Goal: Check status: Check status

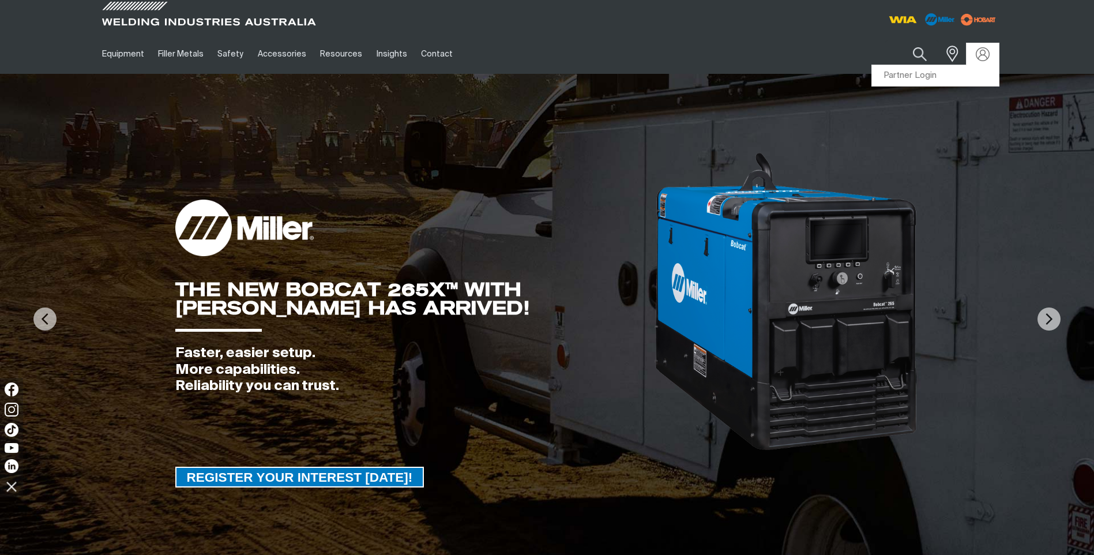
click at [979, 55] on img at bounding box center [983, 54] width 14 height 14
click at [929, 74] on link "Partner Login" at bounding box center [935, 75] width 127 height 21
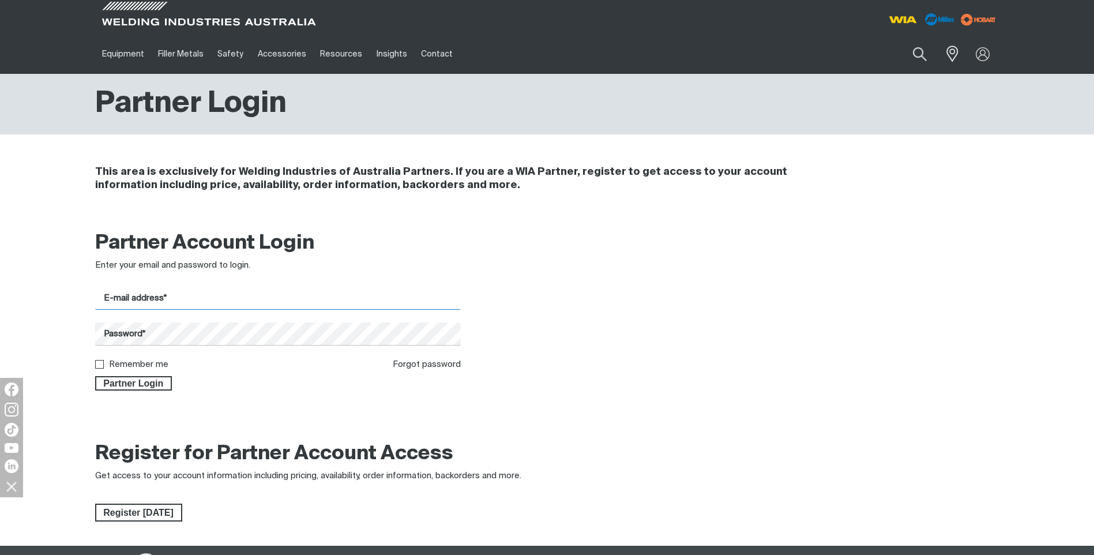
type input "[PERSON_NAME][EMAIL_ADDRESS][DOMAIN_NAME]"
click at [100, 363] on input "Remember me" at bounding box center [98, 363] width 7 height 7
checkbox input "true"
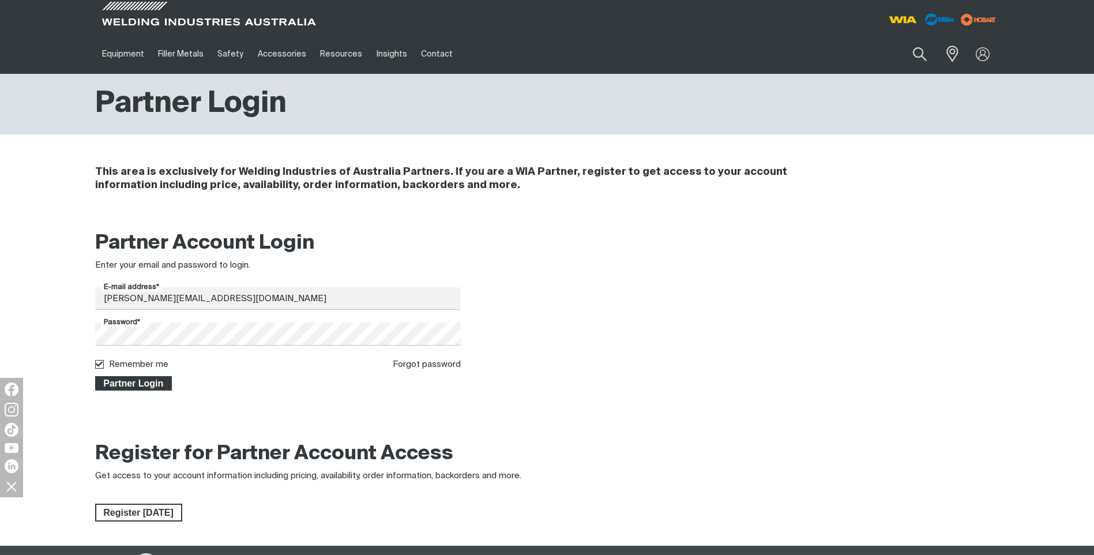
click at [120, 386] on span "Partner Login" at bounding box center [133, 383] width 75 height 15
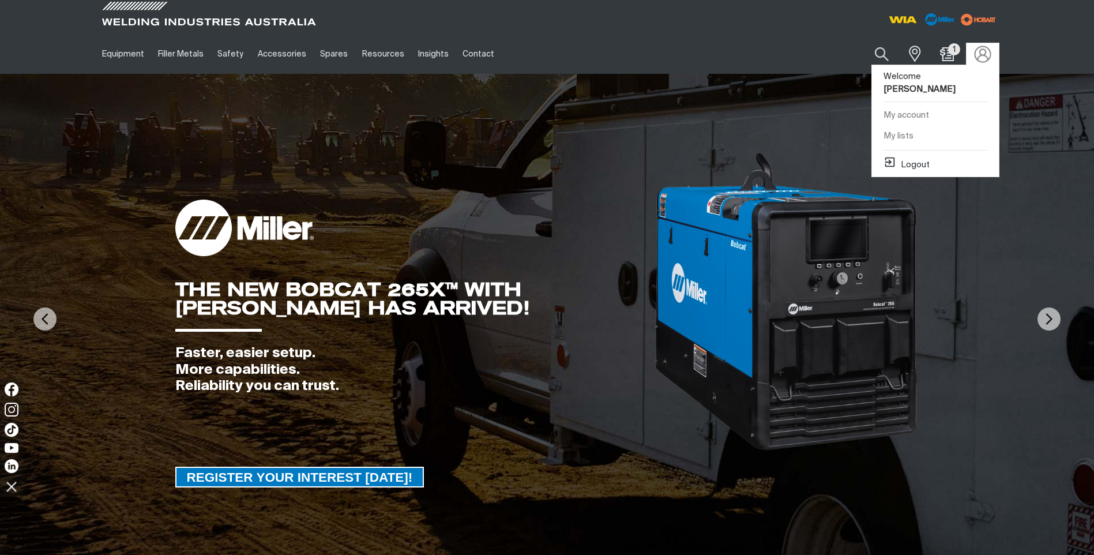
click at [983, 55] on img at bounding box center [982, 54] width 17 height 17
click at [928, 105] on link "My account" at bounding box center [935, 115] width 127 height 21
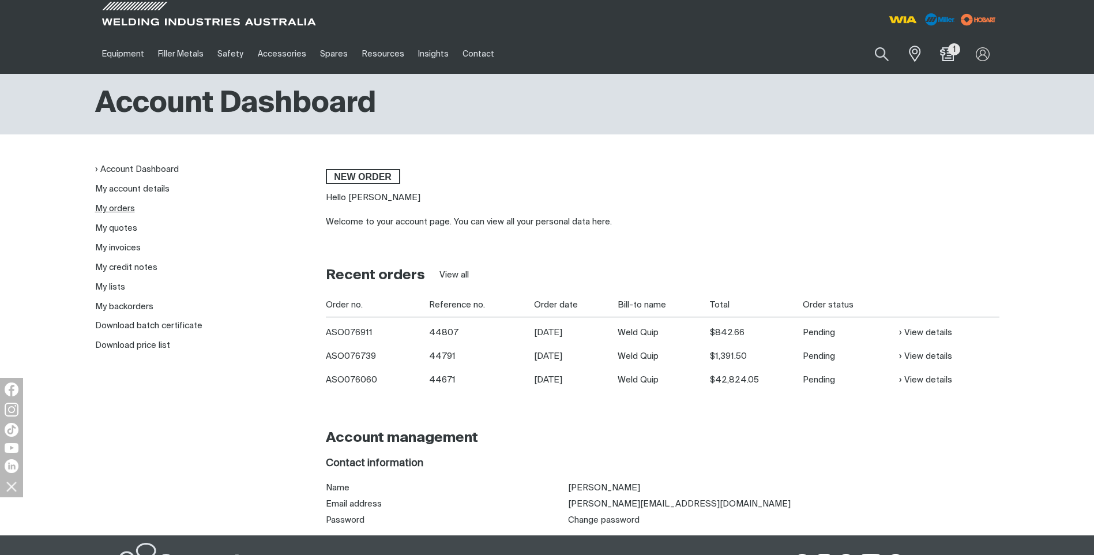
click at [112, 207] on link "My orders" at bounding box center [115, 208] width 40 height 9
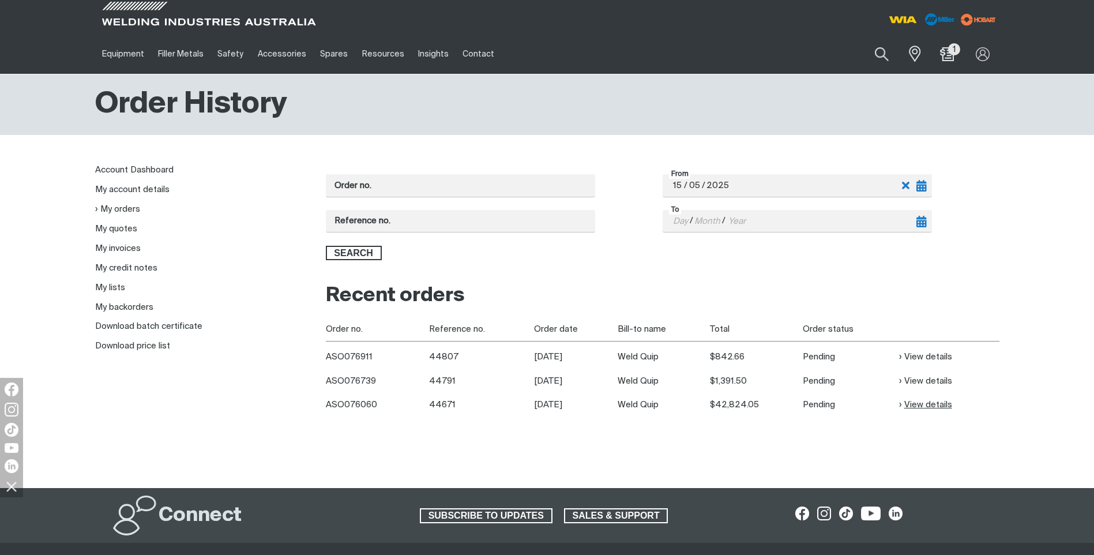
click at [925, 407] on link "View details" at bounding box center [925, 404] width 53 height 13
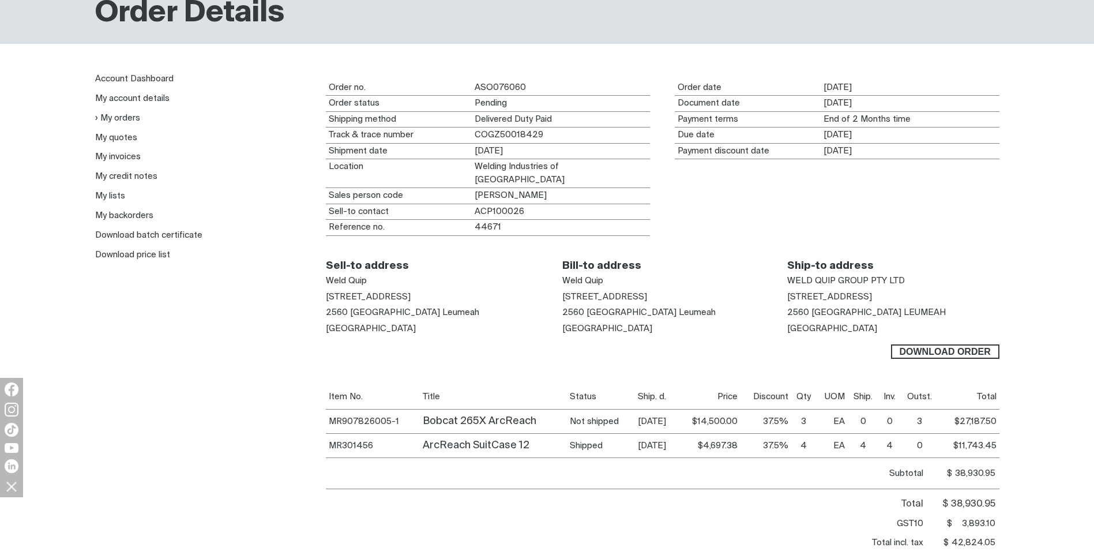
scroll to position [58, 0]
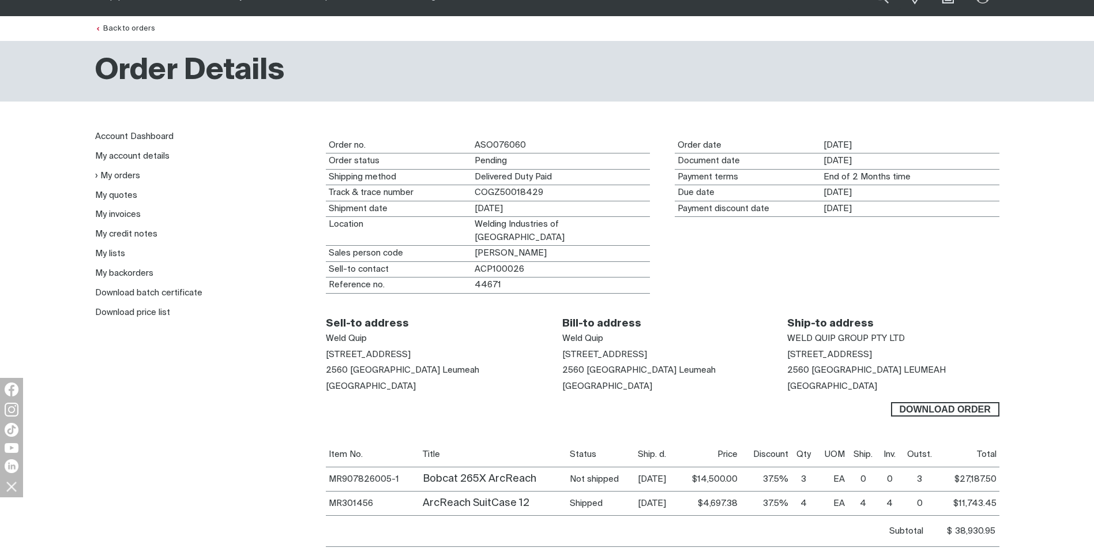
click at [621, 422] on div "Order no. ASO076060 Order status Pending Shipping method Delivered Duty Paid Tr…" at bounding box center [663, 373] width 674 height 486
